Goal: Task Accomplishment & Management: Use online tool/utility

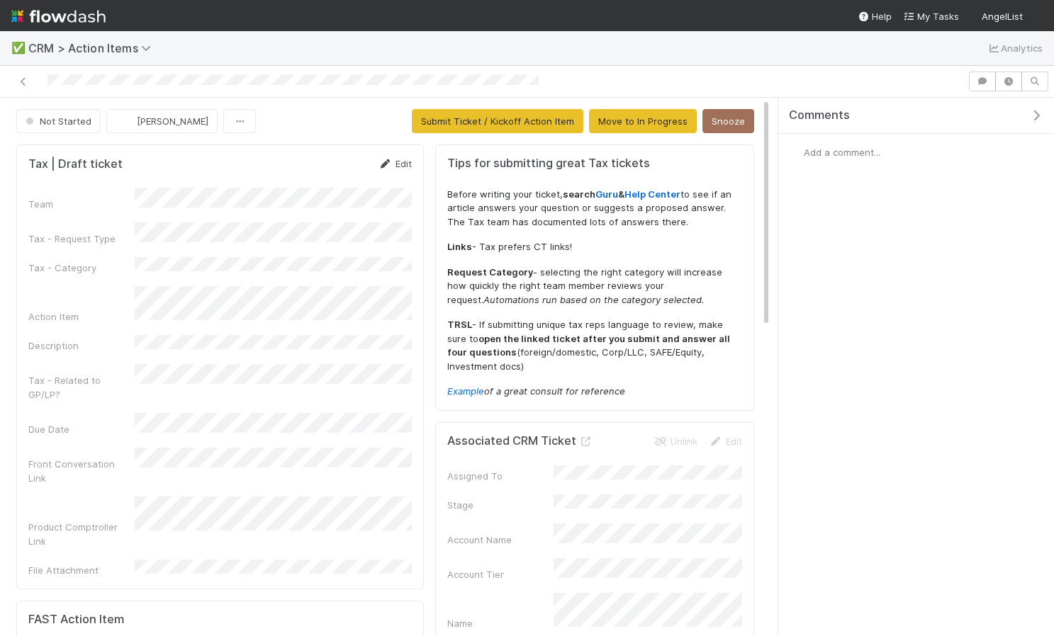
click at [403, 162] on link "Edit" at bounding box center [394, 163] width 33 height 11
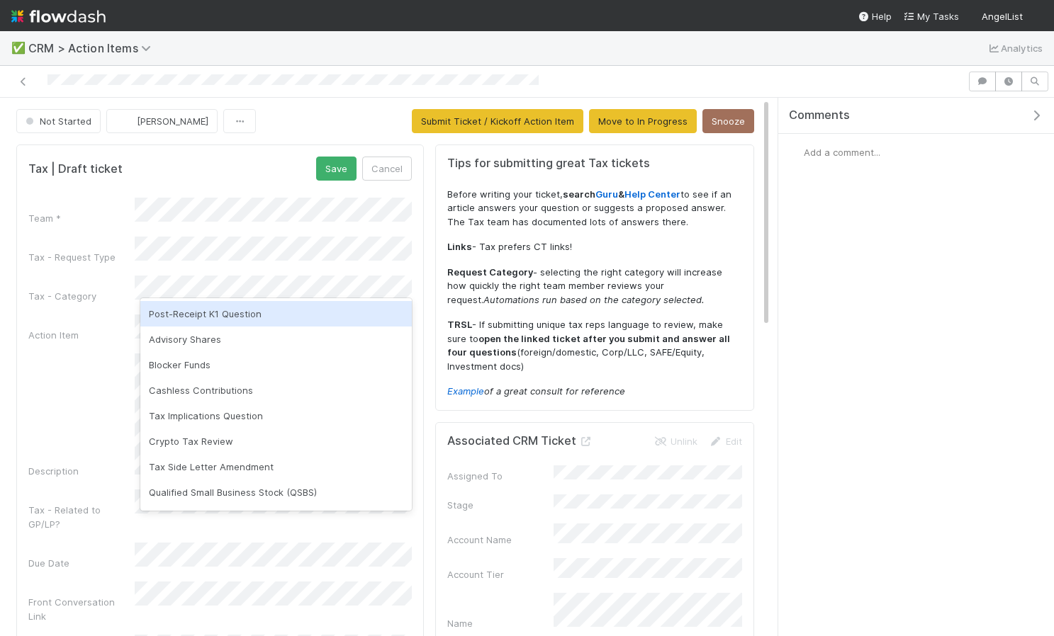
click at [256, 314] on div "Post-Receipt K1 Question" at bounding box center [275, 314] width 271 height 26
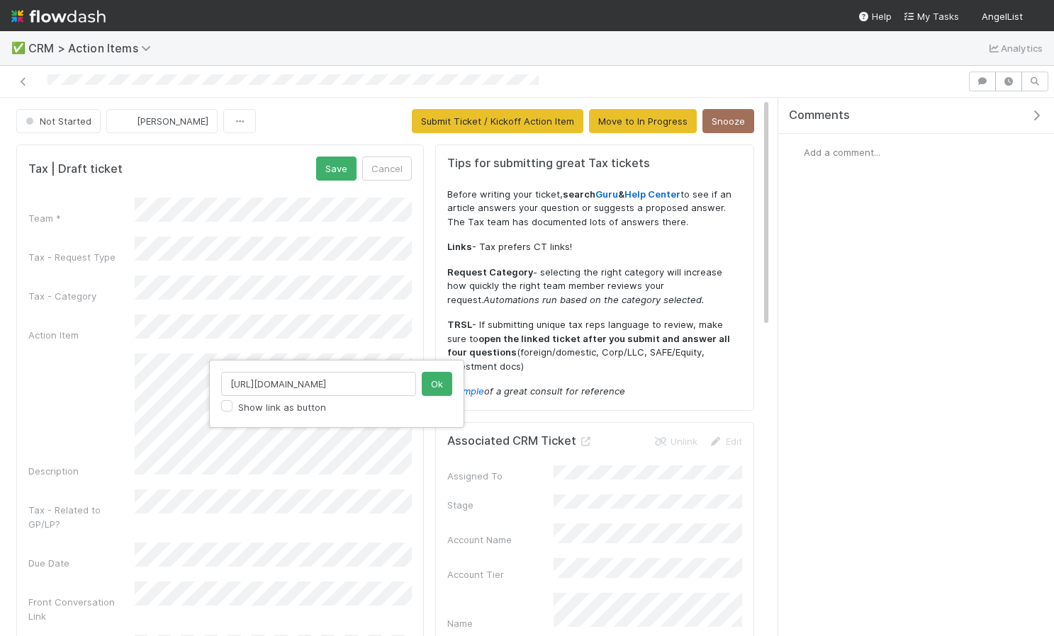
scroll to position [0, 201]
type input "https://comptroller.internal.angellist.com/v/llcs/ec872bdfb39e4ef8b9c5c84ba9b5b…"
click at [436, 385] on button "Ok" at bounding box center [437, 384] width 30 height 24
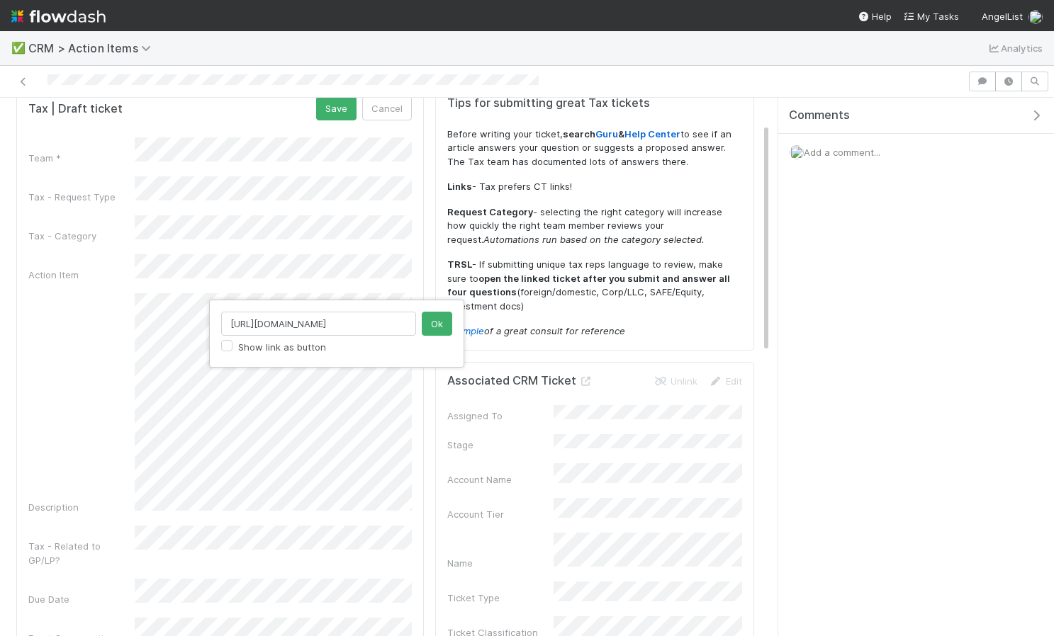
scroll to position [0, 397]
type input "https://comptroller.internal.angellist.com/v/llcs/ec872bdfb39e4ef8b9c5c84ba9b5b…"
click at [440, 325] on button "Ok" at bounding box center [437, 324] width 30 height 24
click at [435, 324] on button "Ok" at bounding box center [437, 324] width 30 height 24
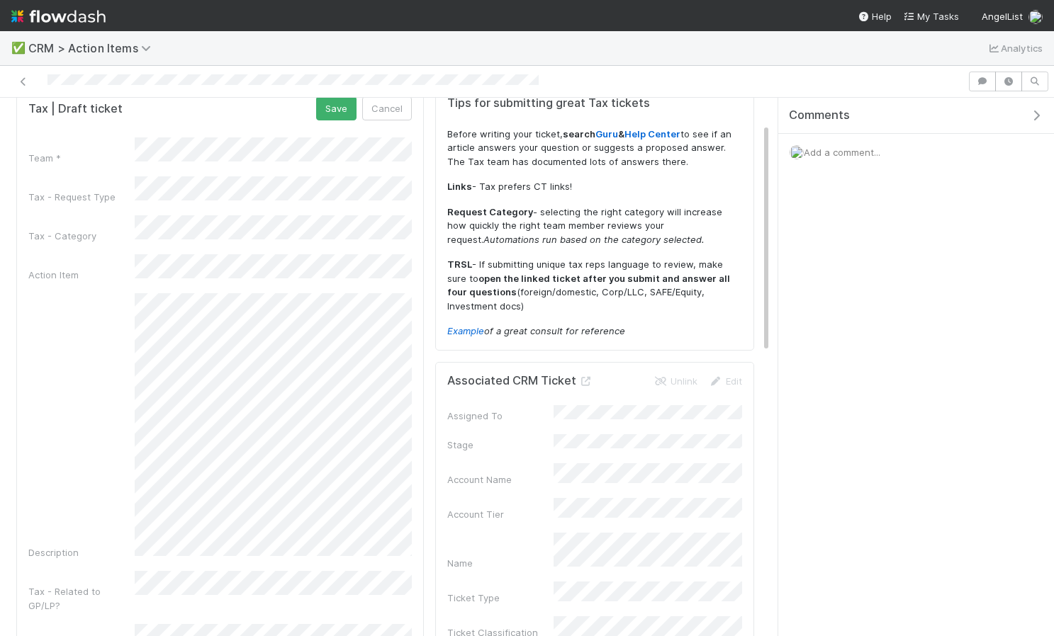
click at [0, 0] on div "✅ CRM > Action Items Analytics Not Started Ethan Braren Submit Ticket / Kickoff…" at bounding box center [527, 318] width 1054 height 636
click at [119, 499] on div "Description" at bounding box center [219, 426] width 383 height 266
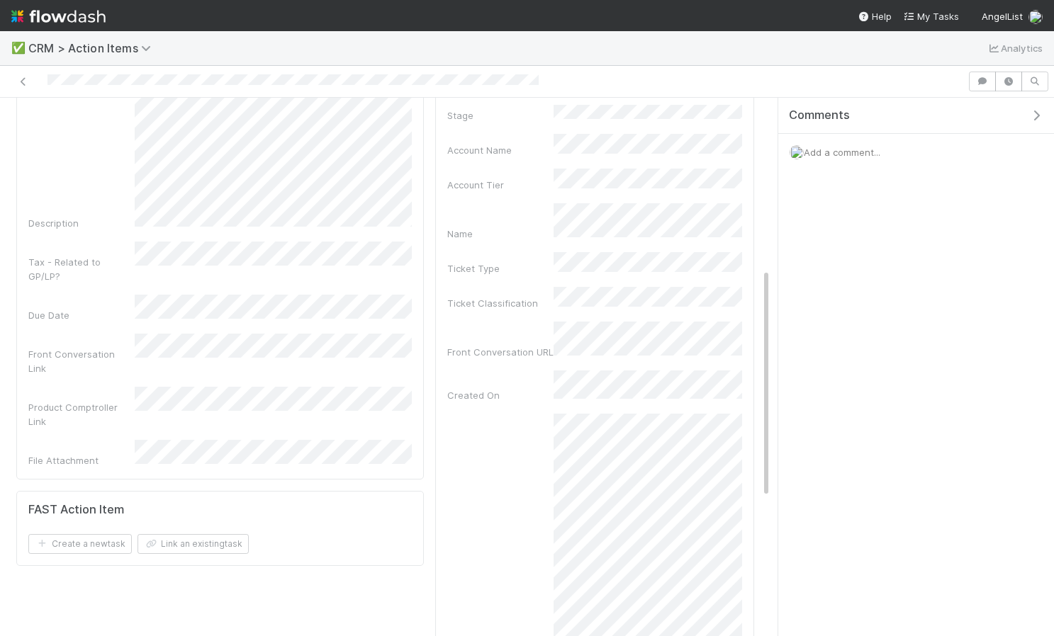
scroll to position [405, 0]
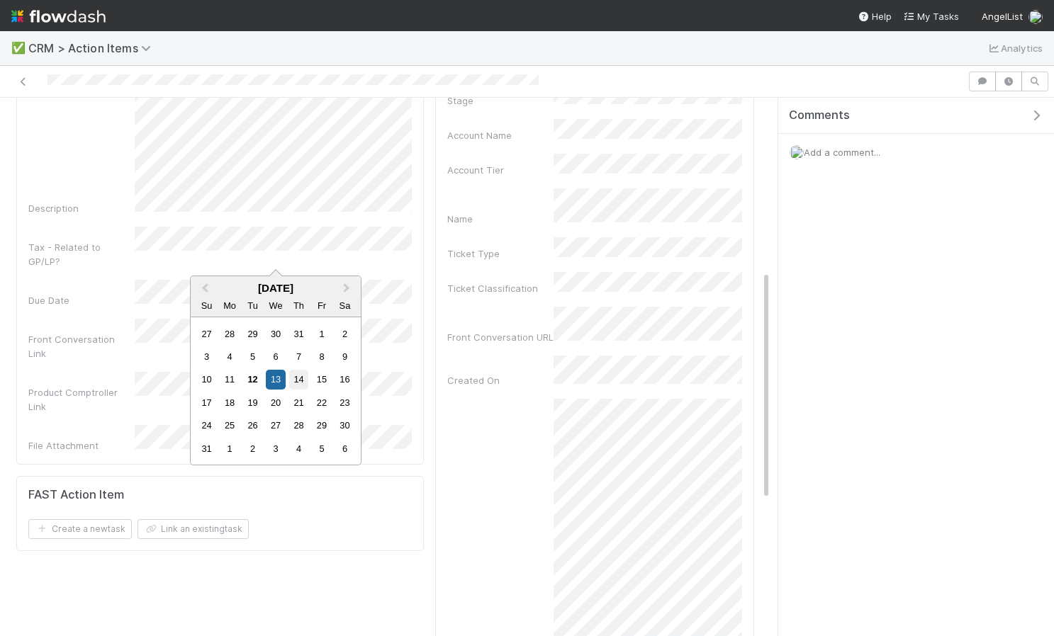
click at [294, 379] on div "14" at bounding box center [298, 379] width 19 height 19
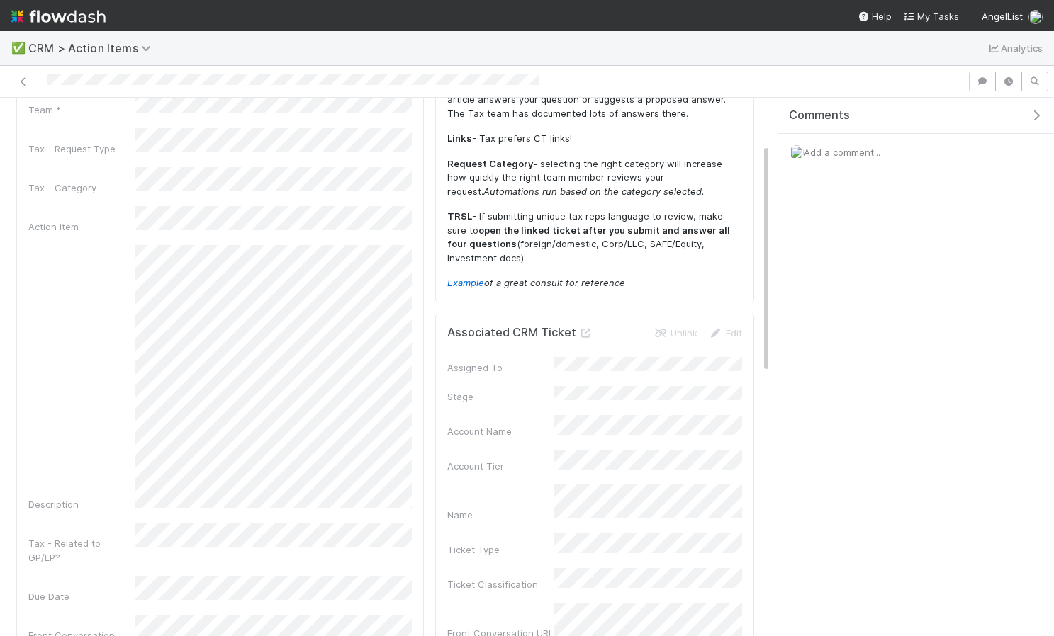
scroll to position [0, 0]
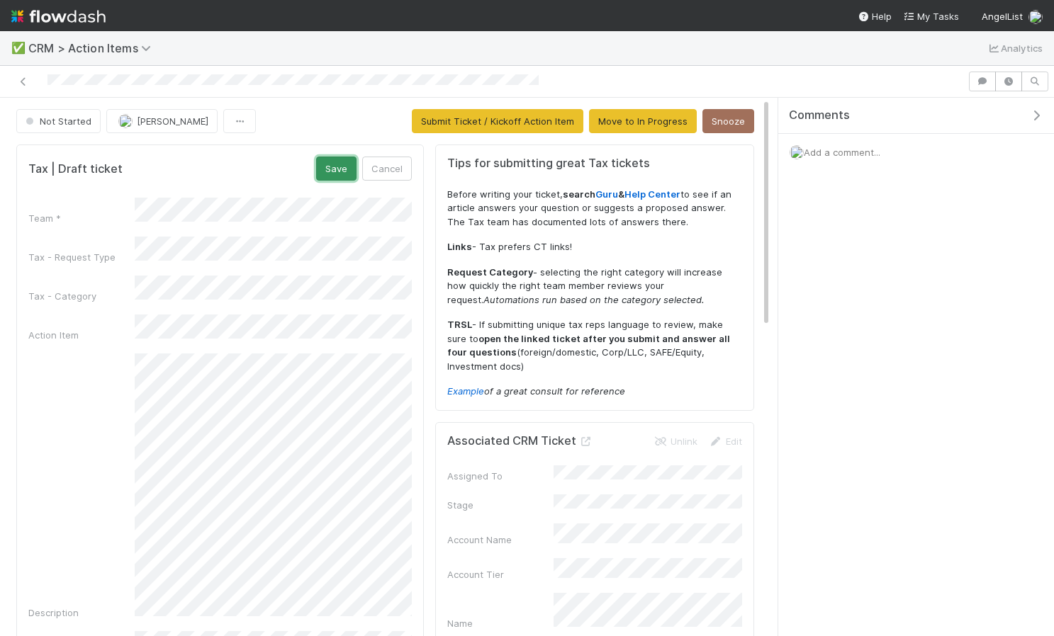
click at [334, 159] on button "Save" at bounding box center [336, 169] width 40 height 24
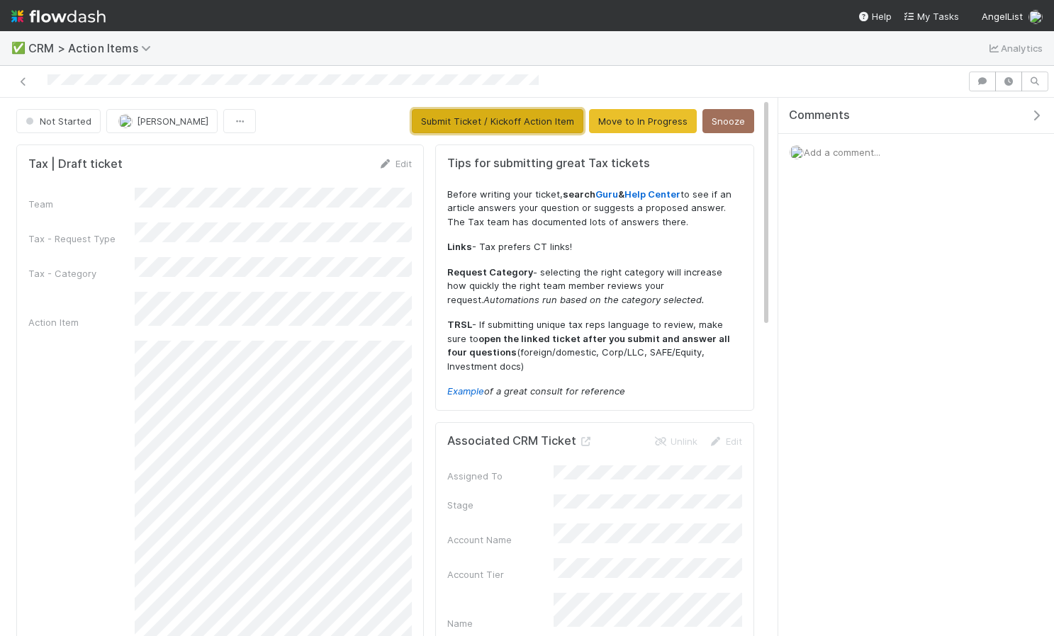
click at [478, 127] on button "Submit Ticket / Kickoff Action Item" at bounding box center [497, 121] width 171 height 24
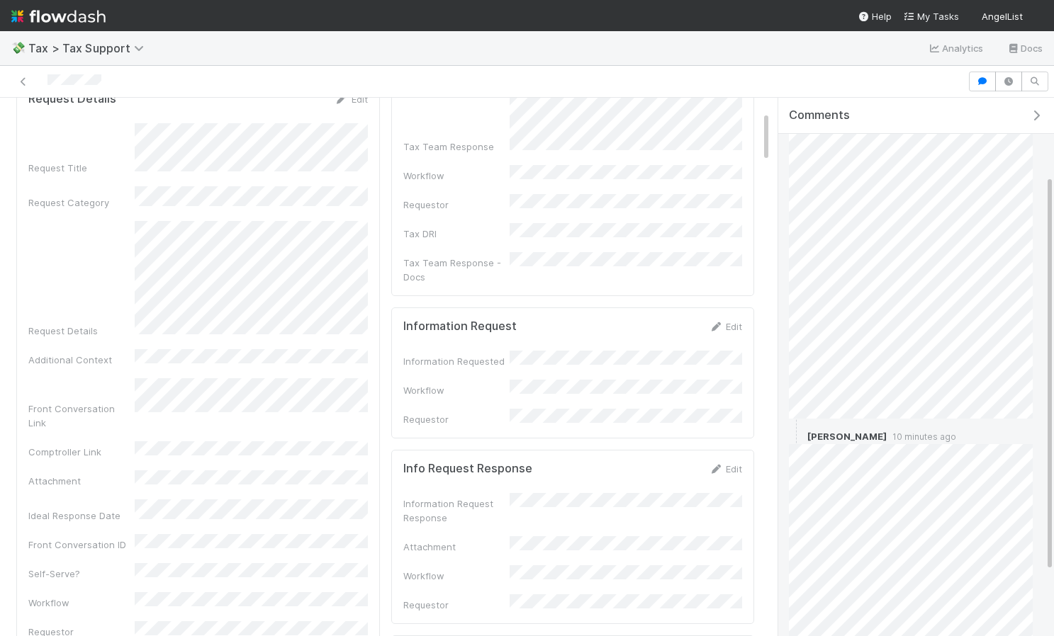
scroll to position [192, 0]
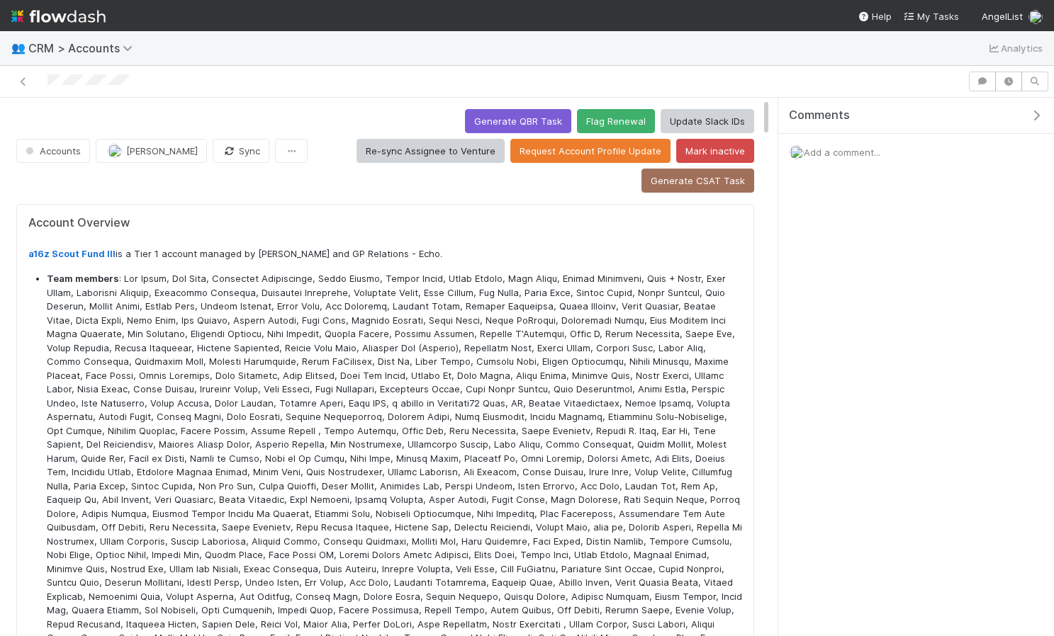
scroll to position [1, 1]
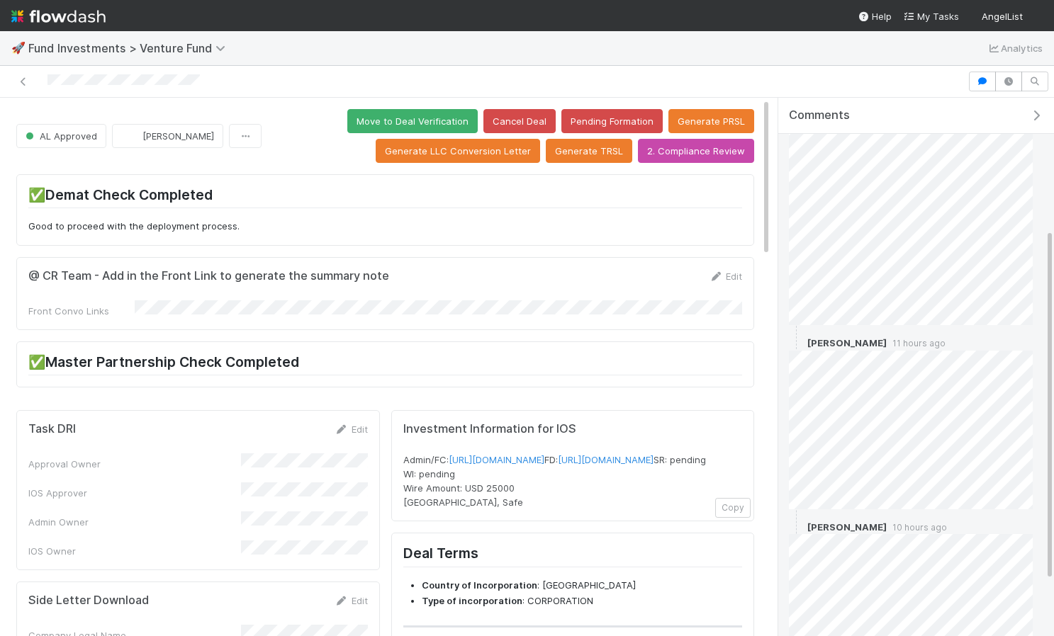
scroll to position [285, 0]
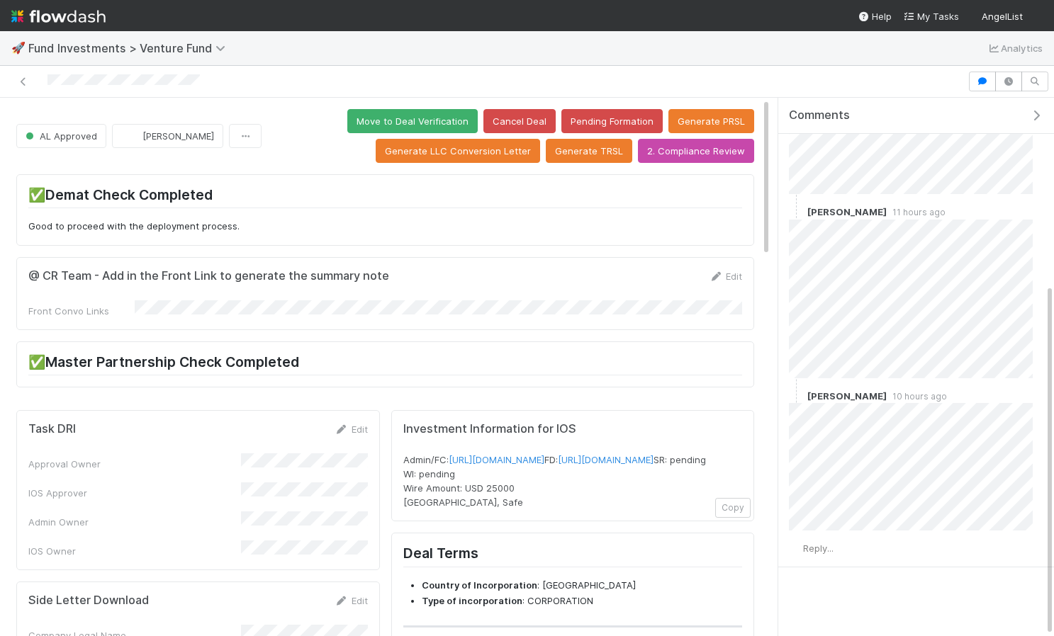
click at [728, 282] on div "Edit" at bounding box center [725, 276] width 33 height 14
click at [723, 275] on link "Edit" at bounding box center [725, 276] width 33 height 11
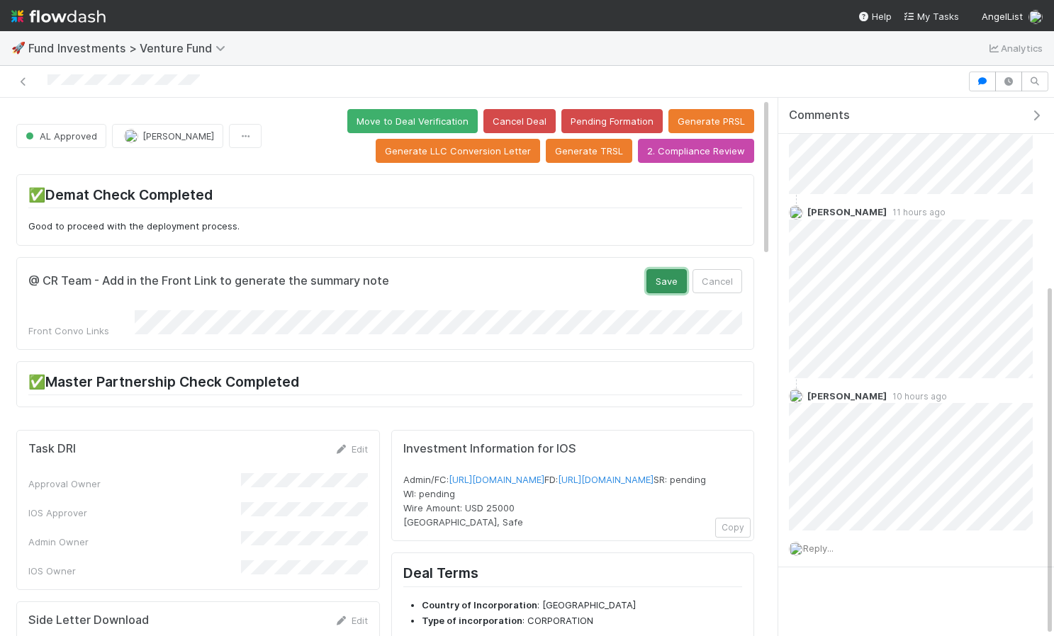
click at [665, 277] on button "Save" at bounding box center [666, 281] width 40 height 24
